Goal: Task Accomplishment & Management: Use online tool/utility

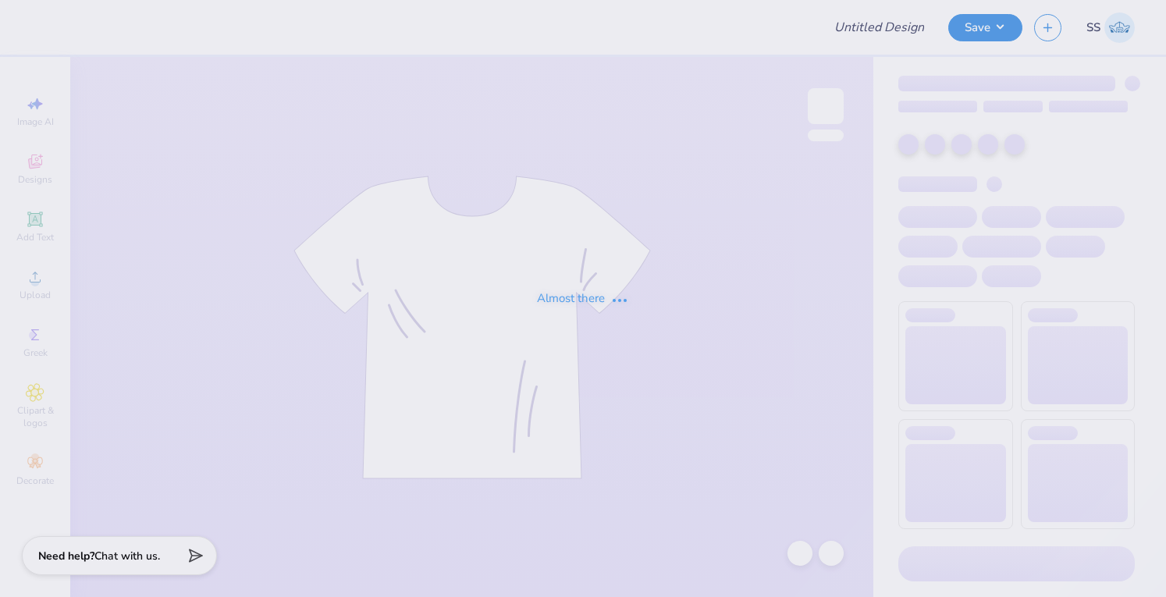
type input "Phi Rho shorts set"
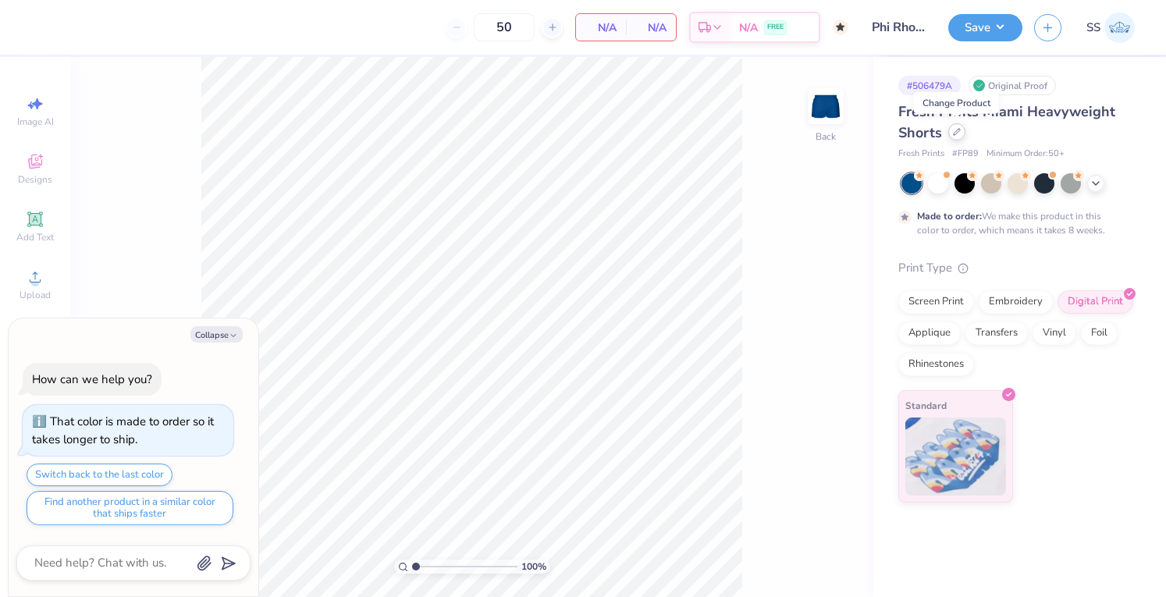
click at [959, 134] on icon at bounding box center [957, 132] width 8 height 8
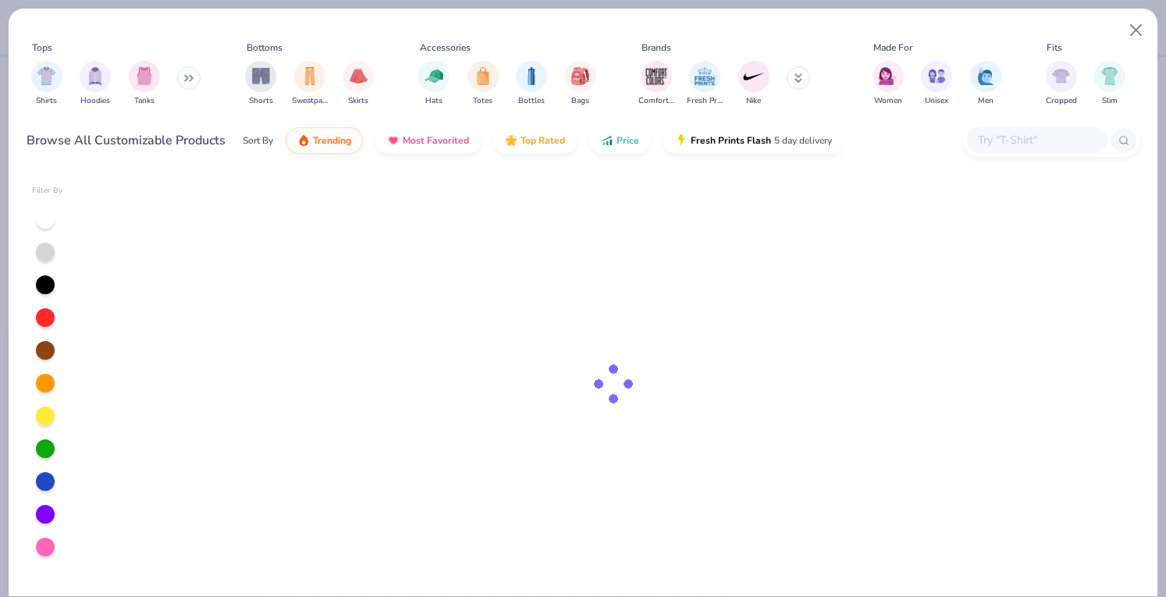
click at [1023, 129] on div at bounding box center [1037, 140] width 141 height 26
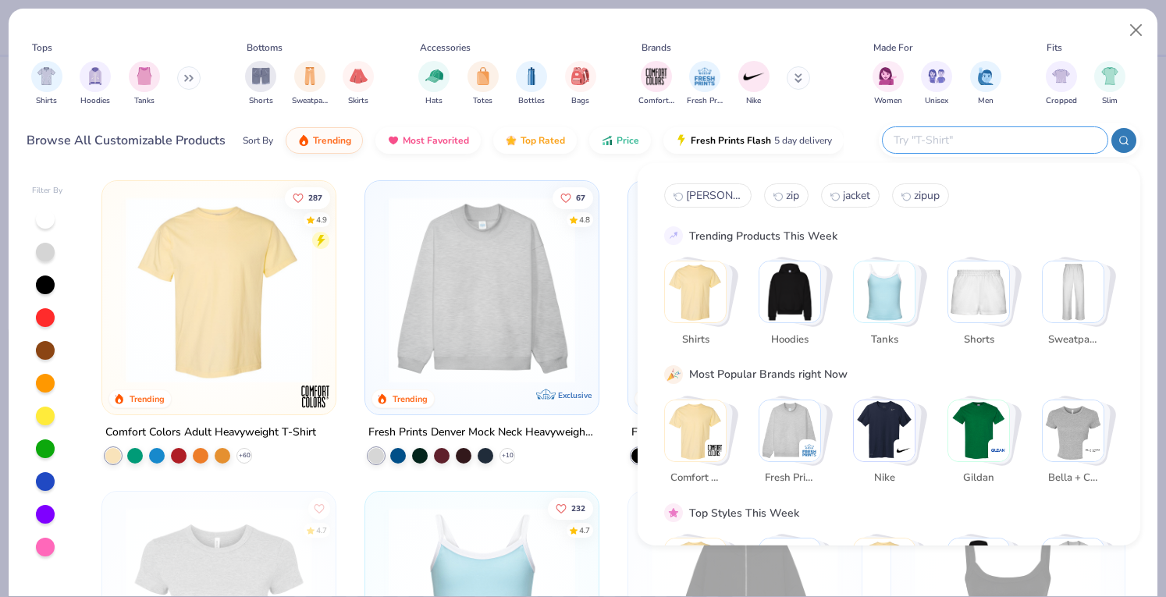
type textarea "x"
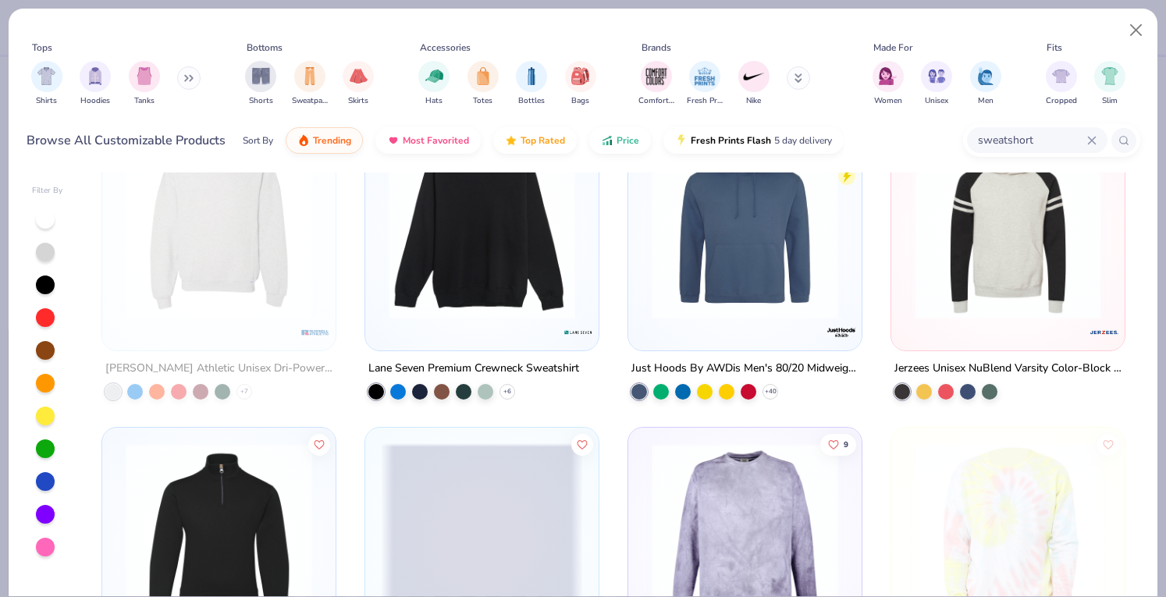
scroll to position [1928, 0]
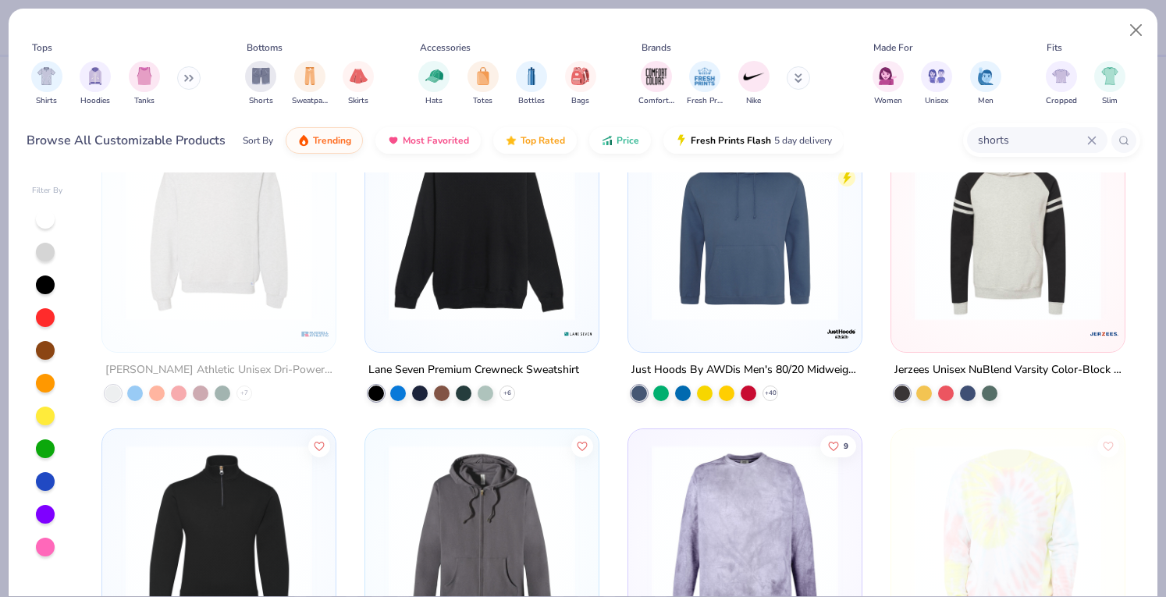
type input "shorts"
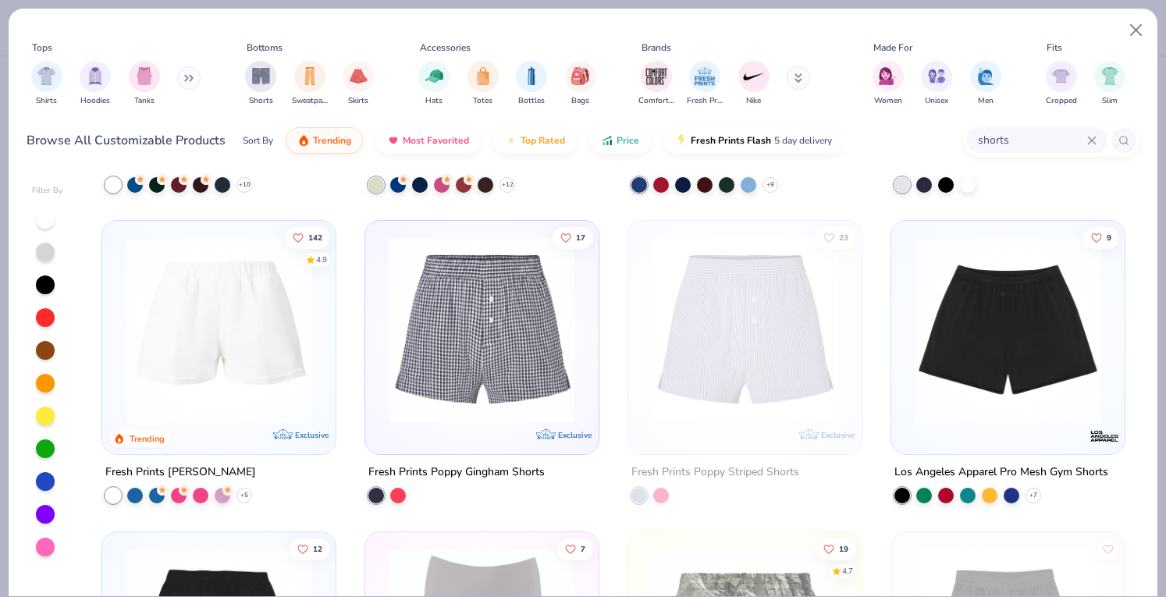
scroll to position [272, 0]
type textarea "x"
click at [132, 495] on div at bounding box center [135, 494] width 16 height 16
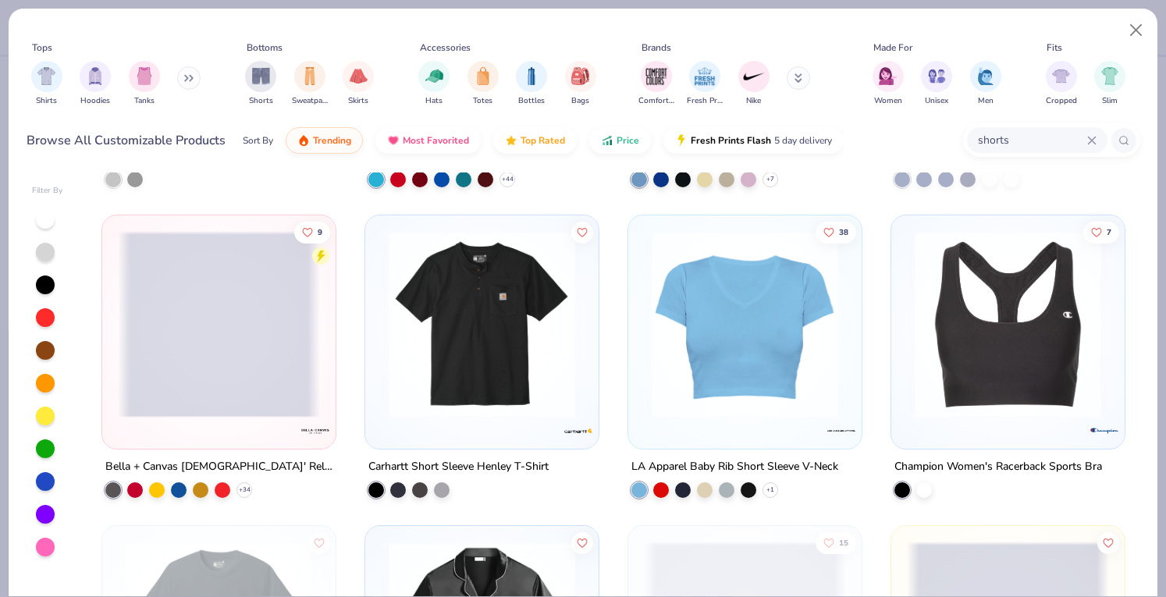
scroll to position [3387, 0]
